Goal: Task Accomplishment & Management: Use online tool/utility

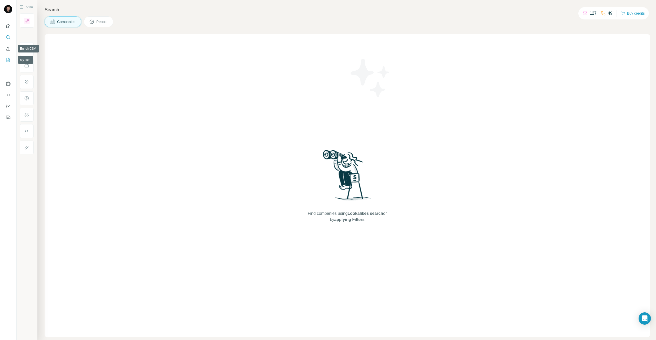
click at [7, 62] on icon "My lists" at bounding box center [8, 59] width 5 height 5
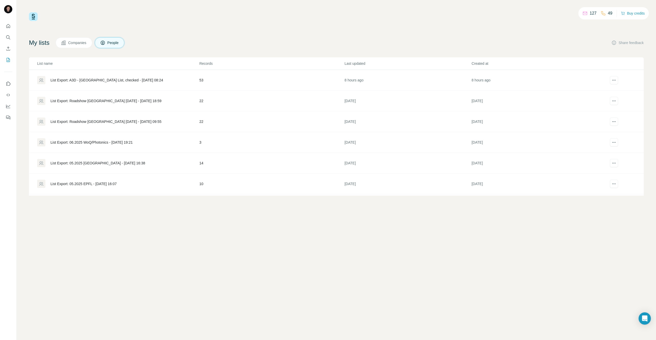
click at [93, 80] on div "List Export: A3D - [GEOGRAPHIC_DATA] List, checked - [DATE] 08:24" at bounding box center [106, 80] width 113 height 5
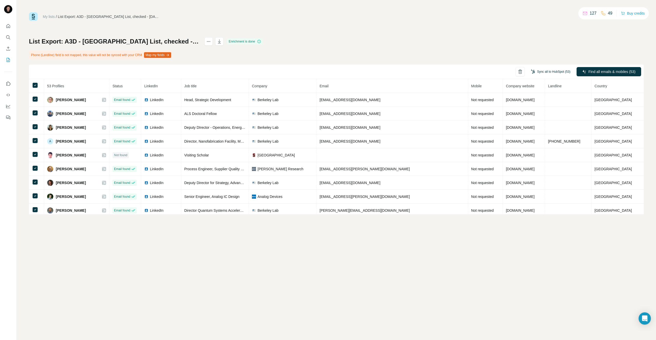
click at [541, 69] on button "Sync all to HubSpot (53)" at bounding box center [550, 72] width 47 height 8
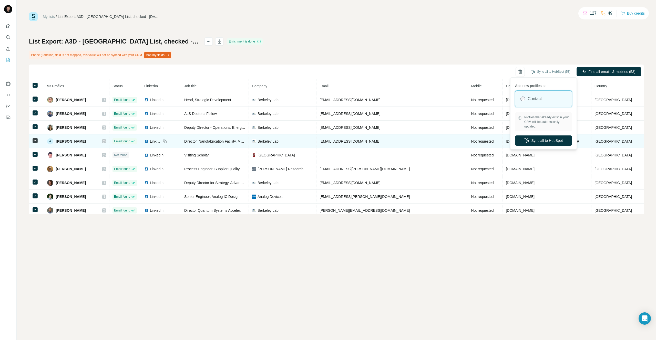
drag, startPoint x: 541, startPoint y: 135, endPoint x: 538, endPoint y: 140, distance: 6.0
click at [541, 136] on button "Sync all to HubSpot" at bounding box center [543, 141] width 57 height 10
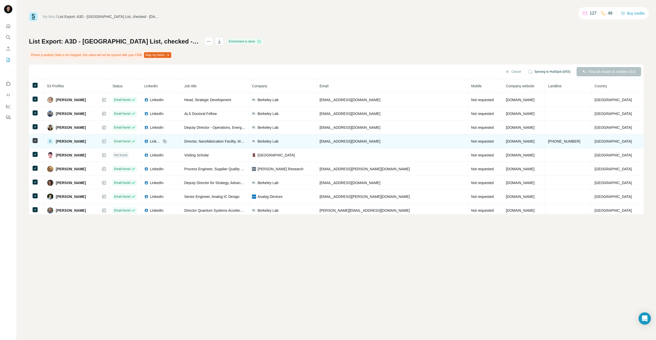
click at [538, 140] on td "[DOMAIN_NAME]" at bounding box center [524, 142] width 42 height 14
